Goal: Information Seeking & Learning: Learn about a topic

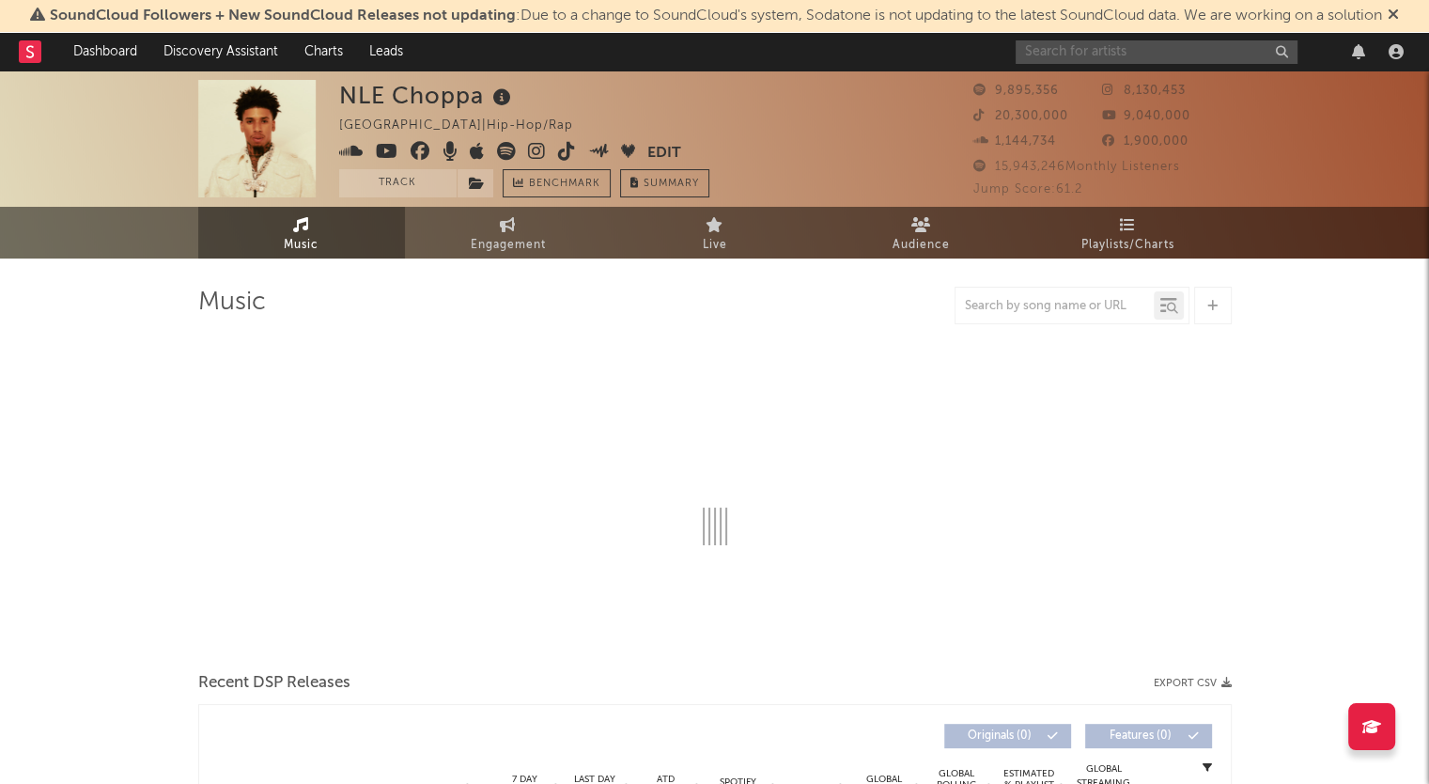
click at [1052, 50] on input "text" at bounding box center [1157, 51] width 282 height 23
type input "Cil"
select select "6m"
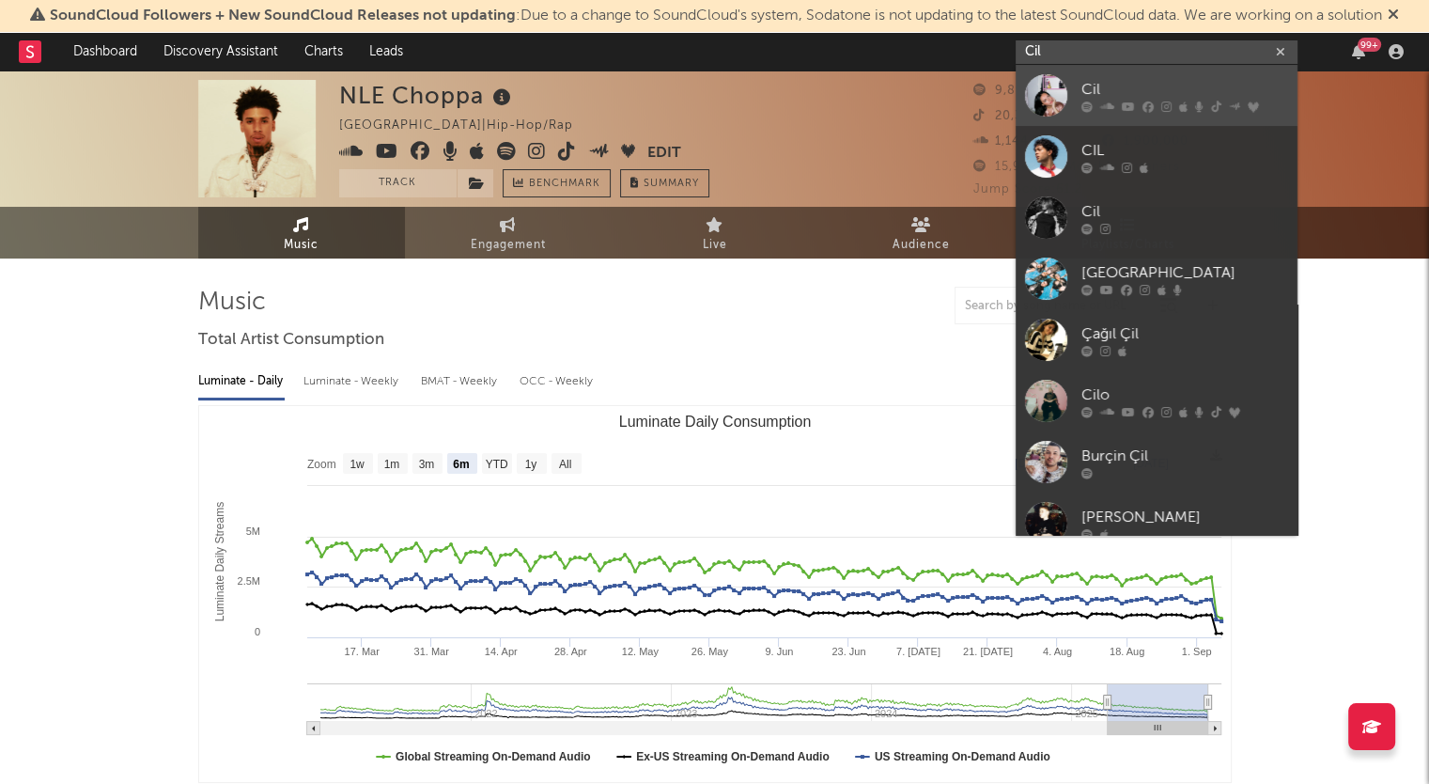
type input "Cil"
click at [1058, 78] on div at bounding box center [1046, 95] width 42 height 42
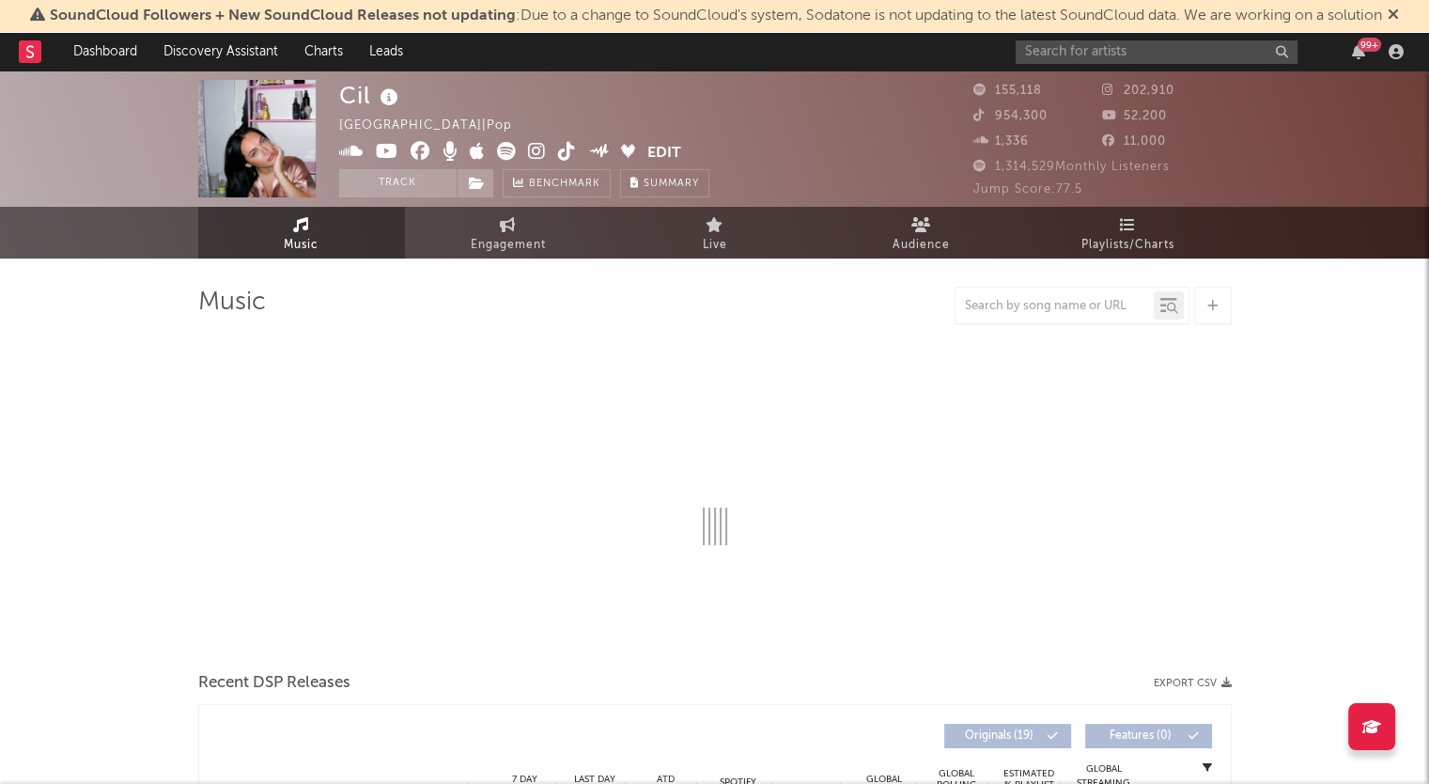
select select "6m"
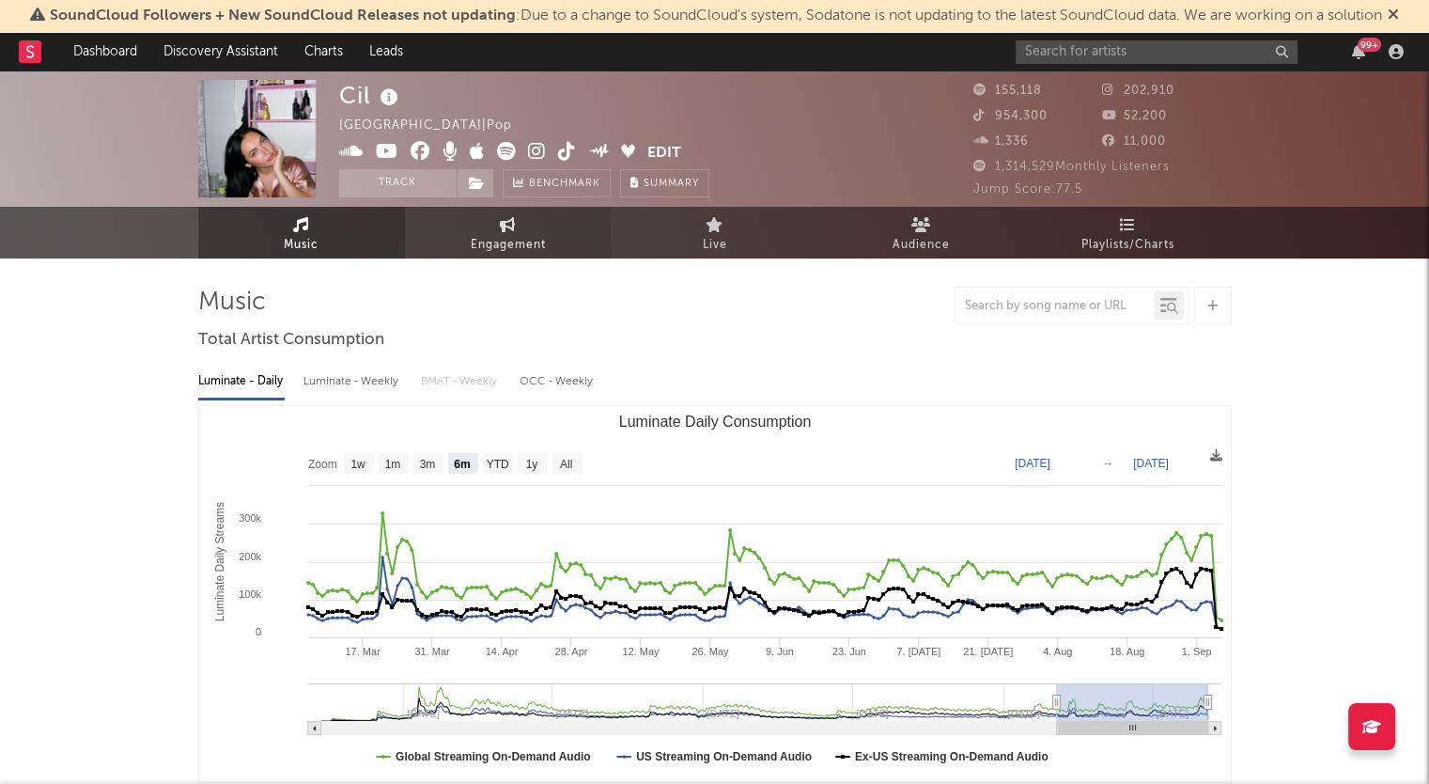
click at [515, 241] on span "Engagement" at bounding box center [508, 245] width 75 height 23
select select "1w"
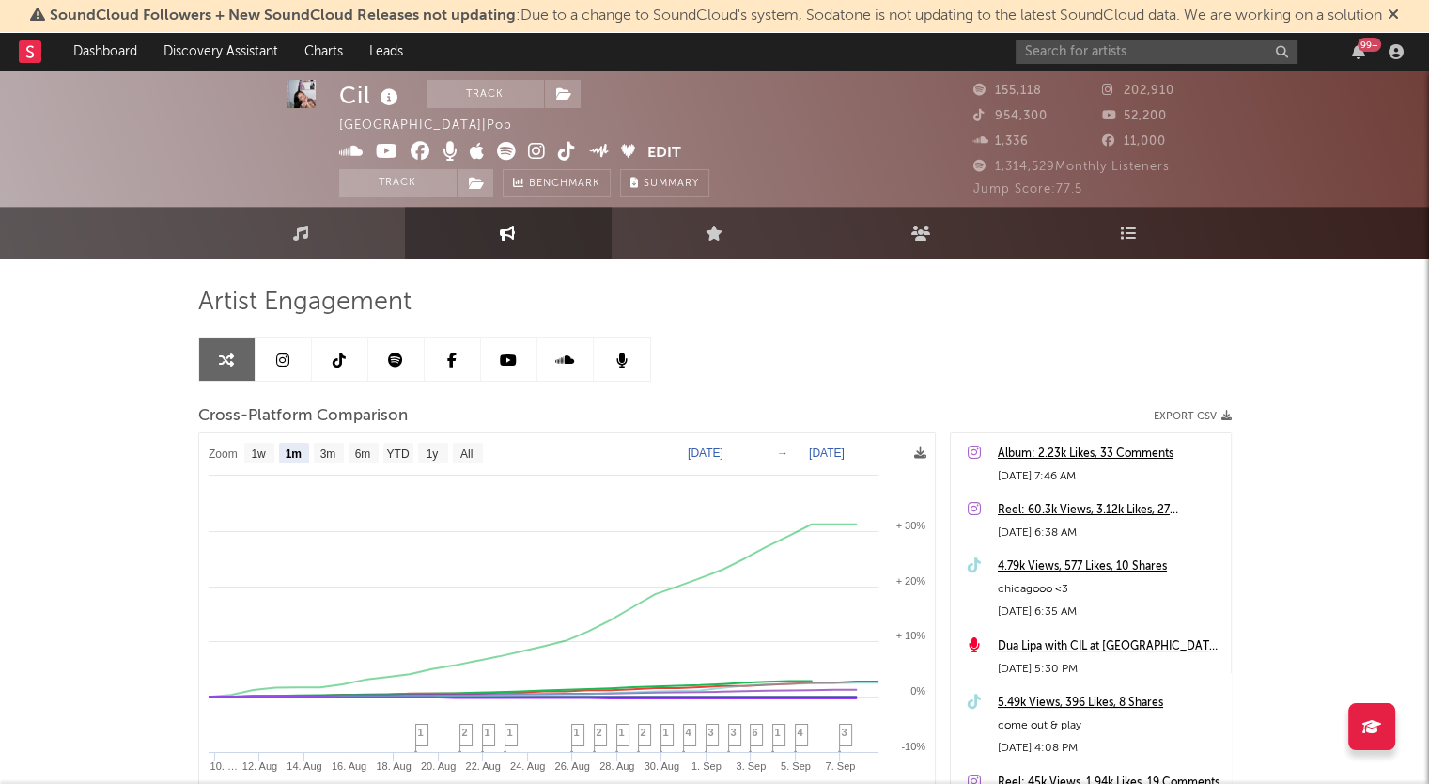
scroll to position [109, 0]
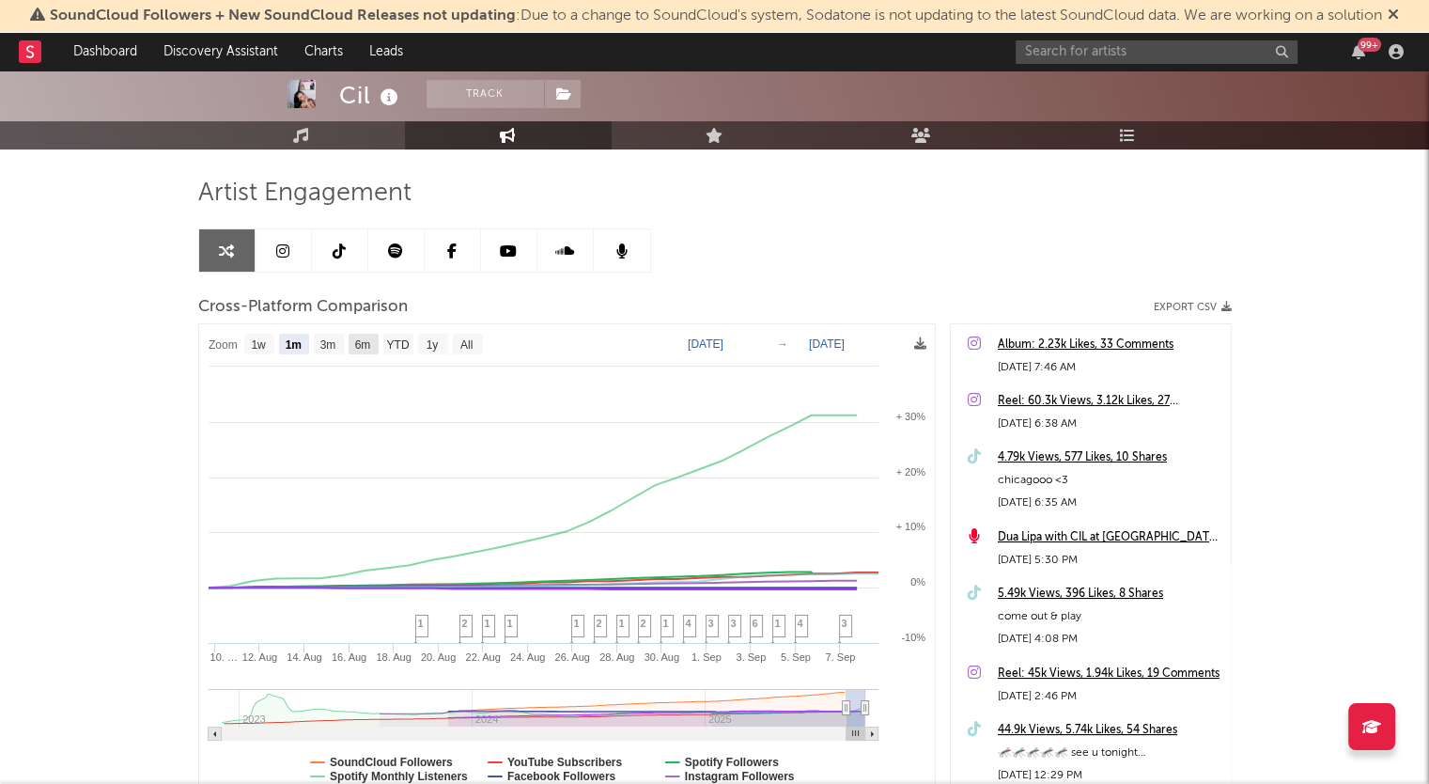
click at [372, 339] on rect at bounding box center [364, 344] width 30 height 21
select select "6m"
type input "[DATE]"
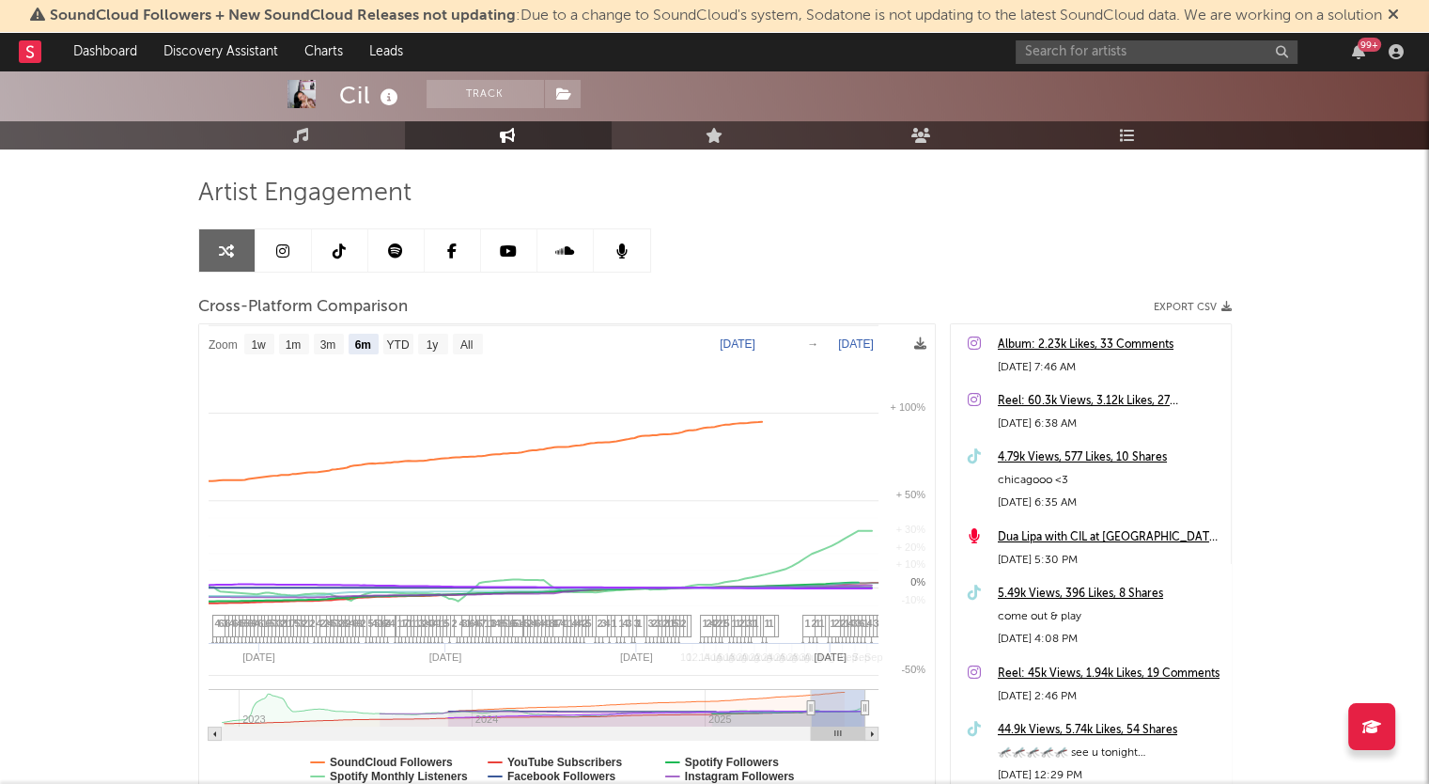
select select "6m"
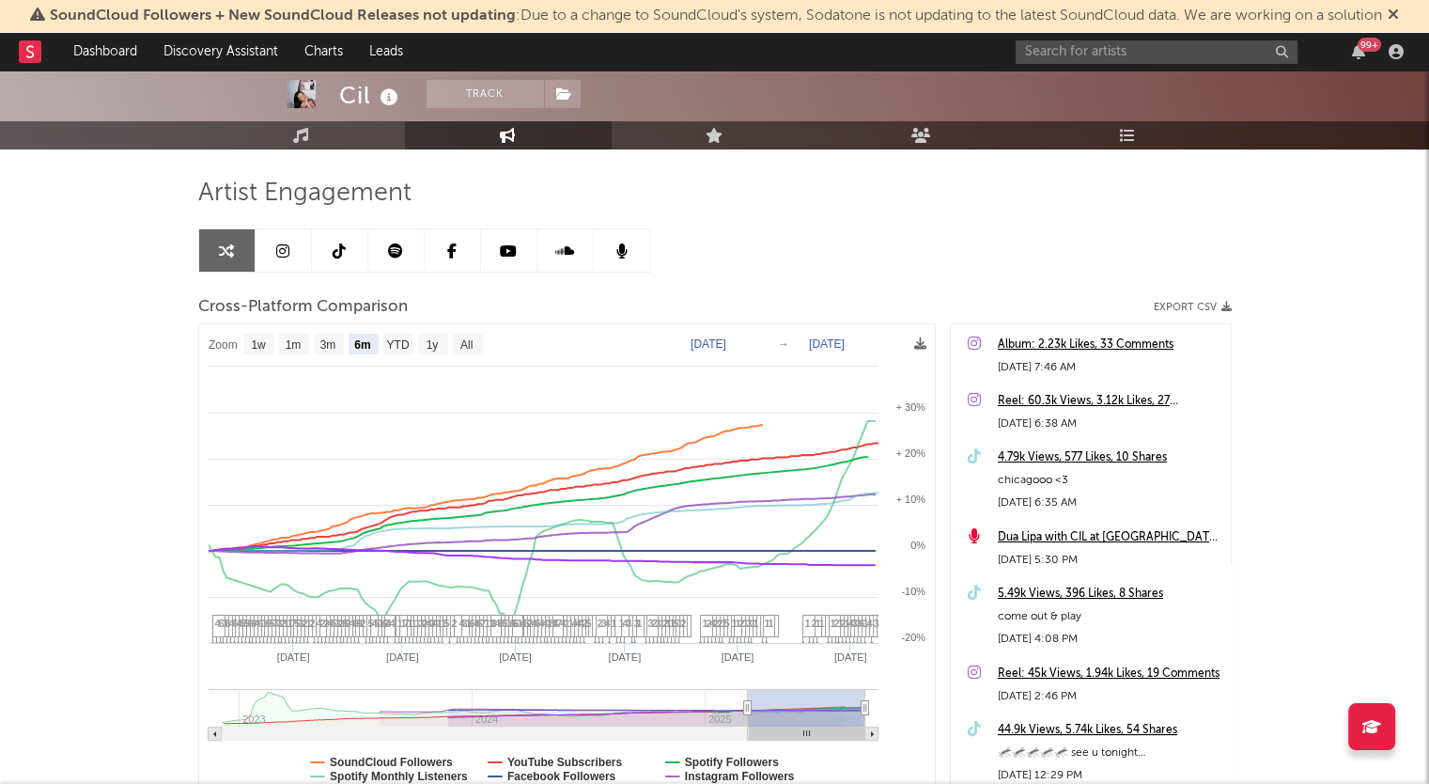
scroll to position [273, 0]
